Goal: Information Seeking & Learning: Find specific fact

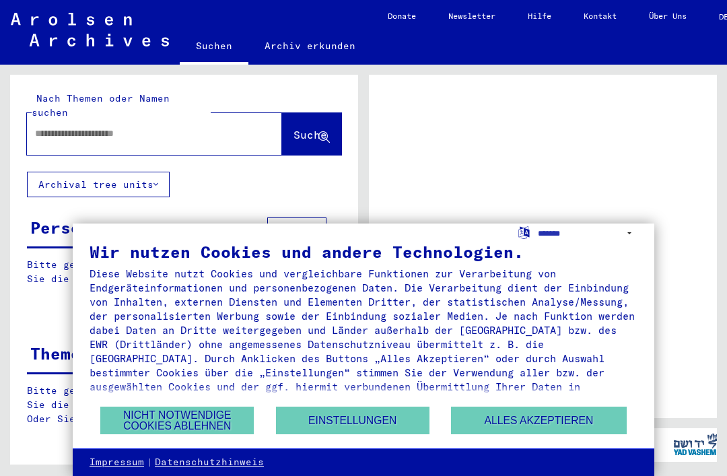
scroll to position [1, 0]
click at [527, 421] on button "Alles akzeptieren" at bounding box center [538, 421] width 175 height 28
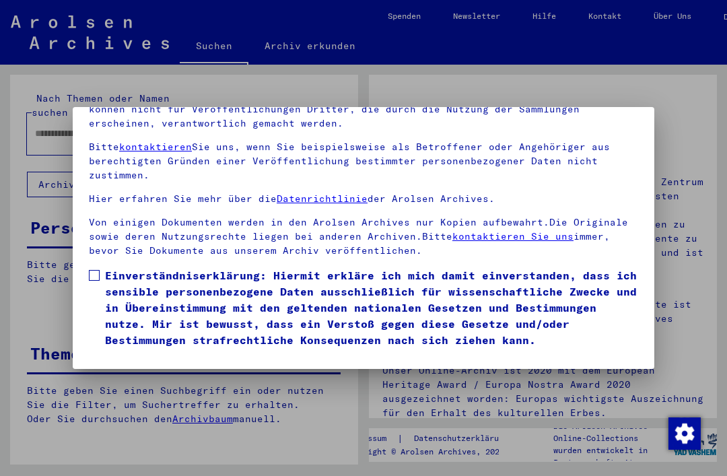
scroll to position [143, 0]
click at [89, 270] on span at bounding box center [94, 275] width 11 height 11
click at [162, 355] on button "Ich stimme zu" at bounding box center [140, 368] width 102 height 26
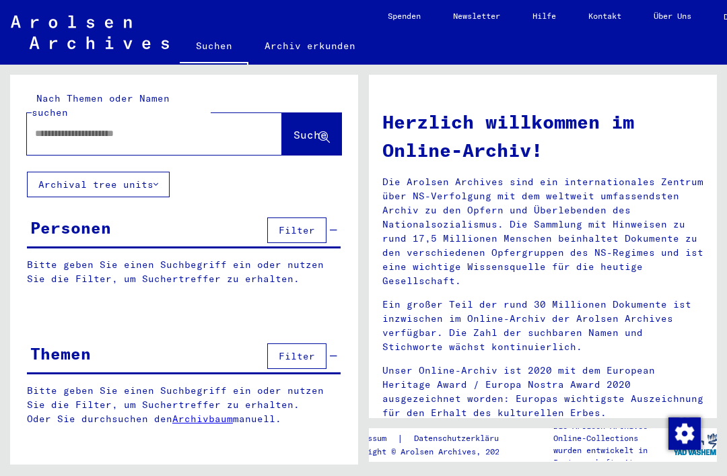
click at [170, 227] on div "Personen Filter" at bounding box center [184, 231] width 314 height 34
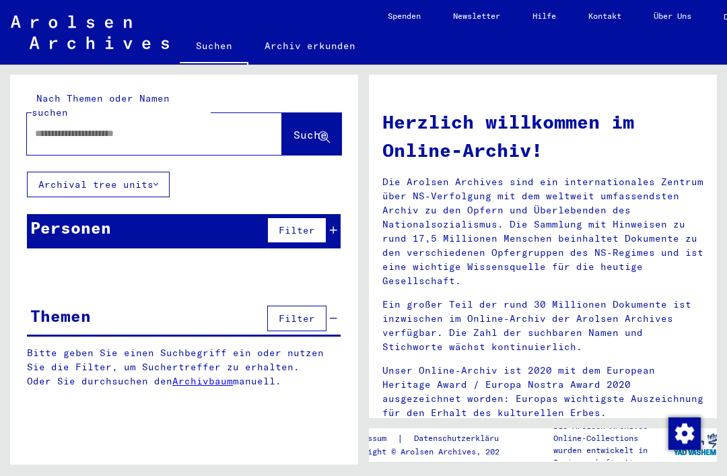
click at [85, 216] on div "Personen" at bounding box center [70, 228] width 81 height 24
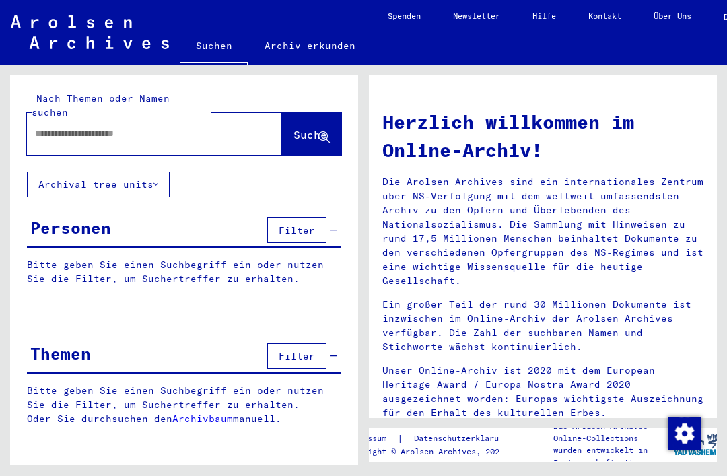
click at [154, 127] on input "text" at bounding box center [138, 134] width 207 height 14
type input "**********"
click at [305, 128] on span "Suche" at bounding box center [311, 134] width 34 height 13
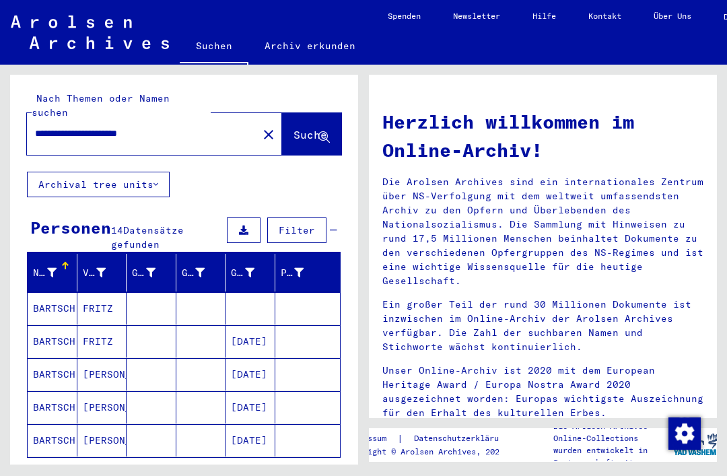
click at [97, 438] on mat-cell "[PERSON_NAME]" at bounding box center [102, 440] width 50 height 32
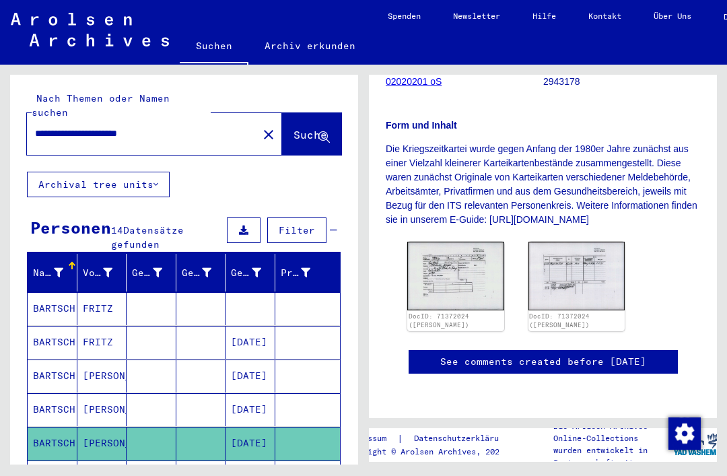
scroll to position [321, 0]
click at [465, 242] on img at bounding box center [455, 276] width 97 height 69
